Goal: Find specific page/section: Find specific page/section

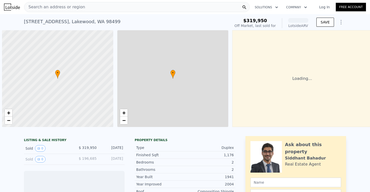
scroll to position [0, 2]
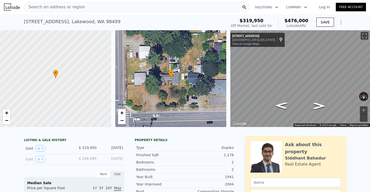
click at [208, 7] on div "Search an address or region" at bounding box center [137, 7] width 226 height 10
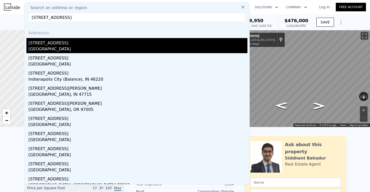
type input "[STREET_ADDRESS]"
click at [57, 45] on div "[STREET_ADDRESS]" at bounding box center [137, 42] width 219 height 8
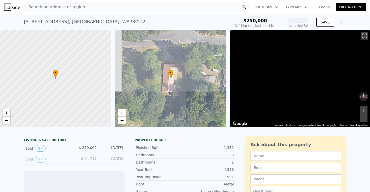
click at [55, 1] on div "Search an address or region Solutions Company Open main menu Log In Free Account" at bounding box center [185, 7] width 362 height 12
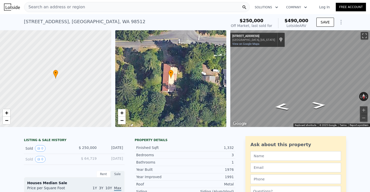
click at [128, 7] on div "Search an address or region" at bounding box center [137, 7] width 226 height 10
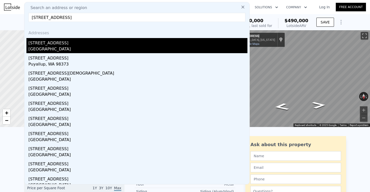
type input "[STREET_ADDRESS]"
click at [59, 46] on div "[STREET_ADDRESS]" at bounding box center [137, 42] width 219 height 8
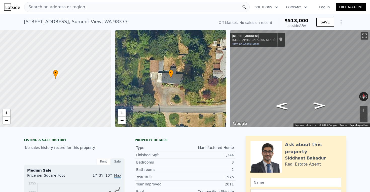
click at [127, 10] on div "Search an address or region" at bounding box center [137, 7] width 226 height 10
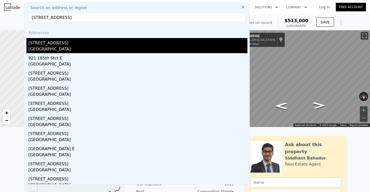
type input "[STREET_ADDRESS]"
click at [58, 47] on div "[GEOGRAPHIC_DATA]" at bounding box center [137, 49] width 219 height 7
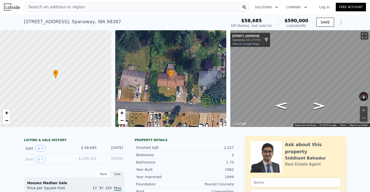
click at [137, 9] on div "Search an address or region" at bounding box center [137, 7] width 226 height 10
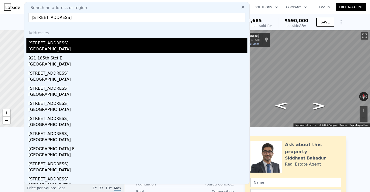
type input "[STREET_ADDRESS]"
click at [66, 50] on div "[GEOGRAPHIC_DATA]" at bounding box center [137, 49] width 219 height 7
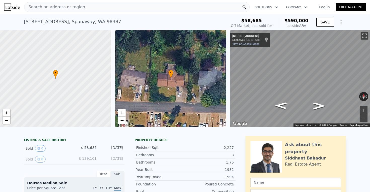
click at [122, 8] on div "Search an address or region" at bounding box center [137, 7] width 226 height 10
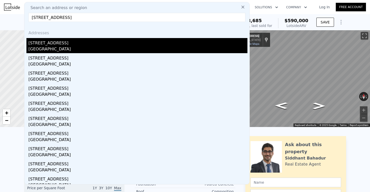
type input "[STREET_ADDRESS]"
click at [70, 44] on div "[STREET_ADDRESS]" at bounding box center [137, 42] width 219 height 8
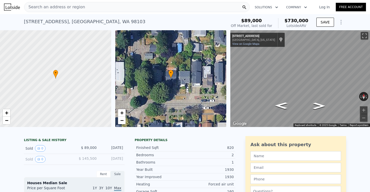
click at [97, 7] on div "Search an address or region" at bounding box center [137, 7] width 226 height 10
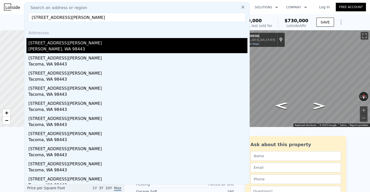
type input "[STREET_ADDRESS][PERSON_NAME]"
click at [54, 45] on div "[STREET_ADDRESS][PERSON_NAME]" at bounding box center [137, 42] width 219 height 8
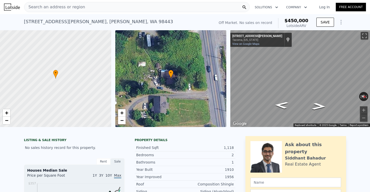
click at [110, 8] on div "Search an address or region" at bounding box center [137, 7] width 226 height 10
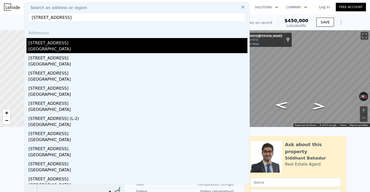
type input "[STREET_ADDRESS]"
click at [47, 50] on div "[GEOGRAPHIC_DATA]" at bounding box center [137, 49] width 219 height 7
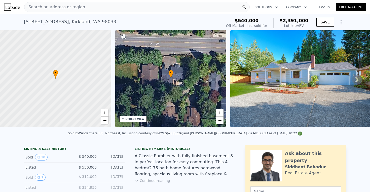
click at [134, 7] on div "Search an address or region" at bounding box center [137, 7] width 226 height 10
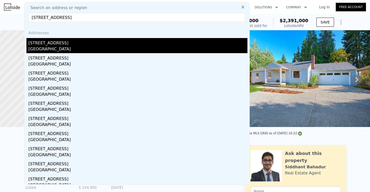
type input "[STREET_ADDRESS]"
click at [76, 44] on div "[STREET_ADDRESS]" at bounding box center [137, 42] width 219 height 8
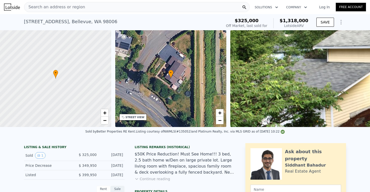
scroll to position [-1, 0]
click at [91, 11] on div "Search an address or region" at bounding box center [137, 7] width 226 height 10
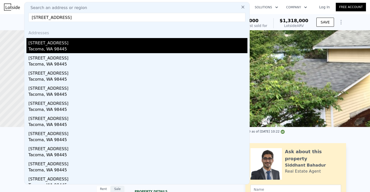
type input "[STREET_ADDRESS]"
click at [54, 45] on div "[STREET_ADDRESS]" at bounding box center [137, 42] width 219 height 8
